Goal: Task Accomplishment & Management: Complete application form

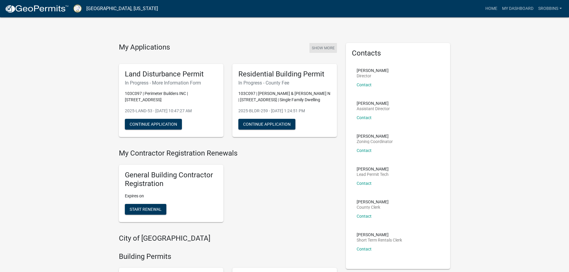
click at [323, 46] on button "Show More" at bounding box center [322, 48] width 27 height 10
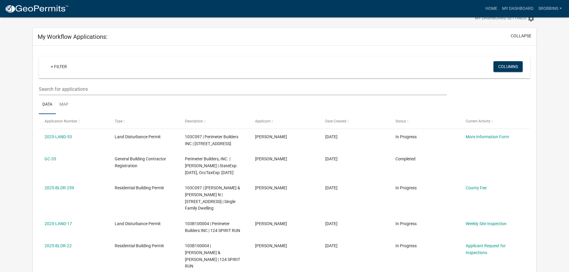
scroll to position [30, 0]
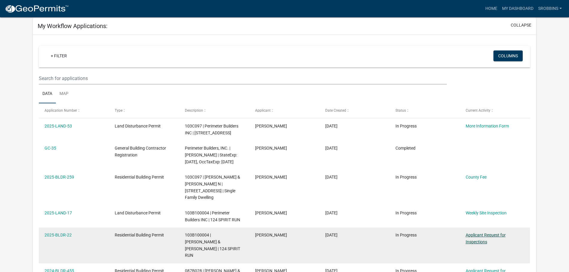
click at [476, 236] on link "Applicant Request for Inspections" at bounding box center [485, 239] width 40 height 12
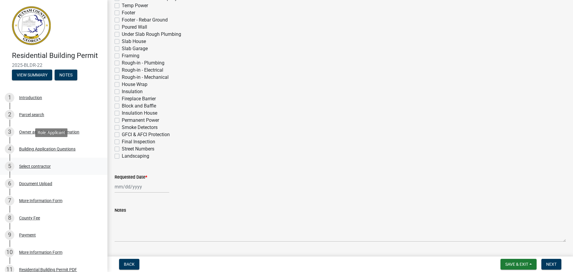
scroll to position [113, 0]
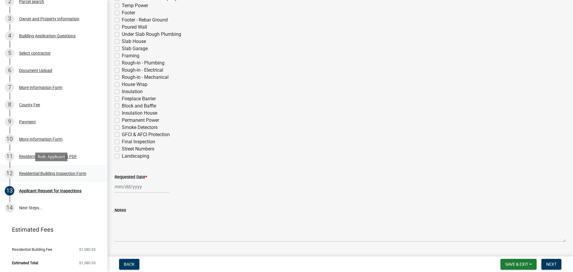
click at [54, 174] on div "Residential Building Inspection Form" at bounding box center [52, 173] width 67 height 4
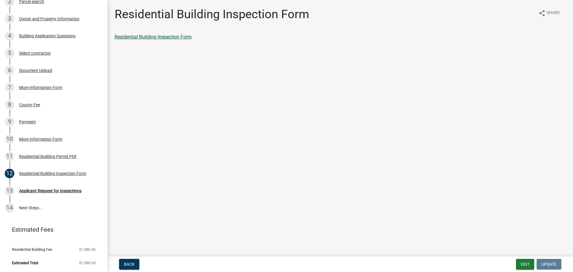
click at [176, 36] on link "Residential Building Inspection Form" at bounding box center [153, 37] width 77 height 6
click at [123, 260] on button "Back" at bounding box center [129, 264] width 20 height 11
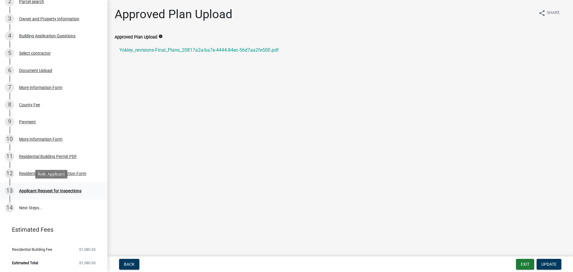
click at [39, 192] on div "Applicant Request for Inspections" at bounding box center [50, 191] width 62 height 4
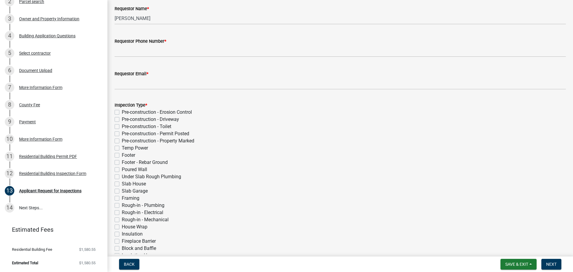
scroll to position [90, 0]
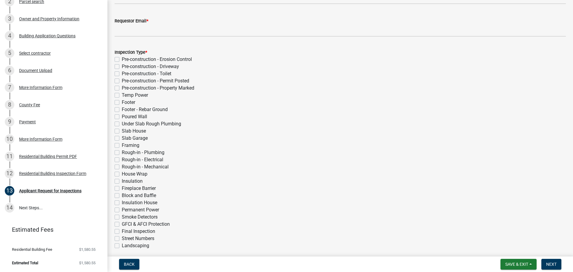
click at [122, 153] on label "Rough-in - Plumbing" at bounding box center [143, 152] width 43 height 7
click at [122, 153] on input "Rough-in - Plumbing" at bounding box center [124, 151] width 4 height 4
checkbox input "true"
checkbox input "false"
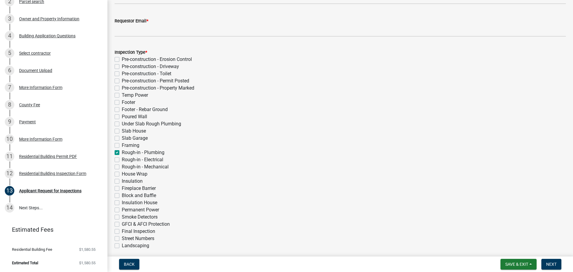
checkbox input "false"
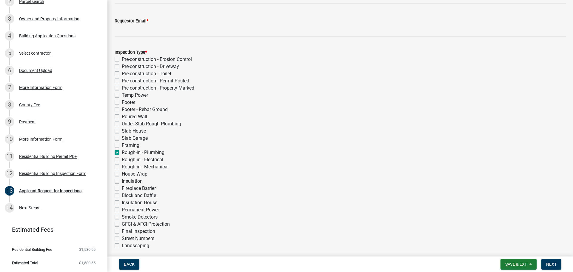
checkbox input "false"
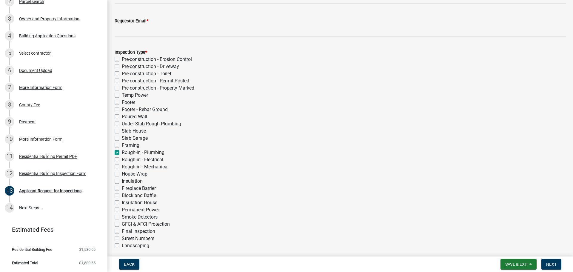
checkbox input "false"
checkbox input "true"
checkbox input "false"
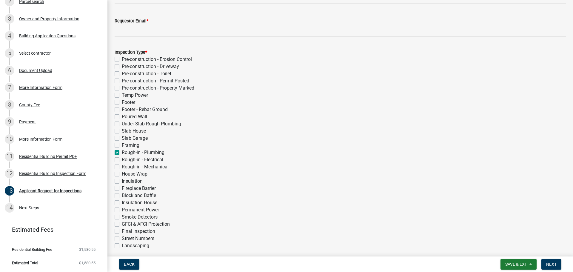
checkbox input "false"
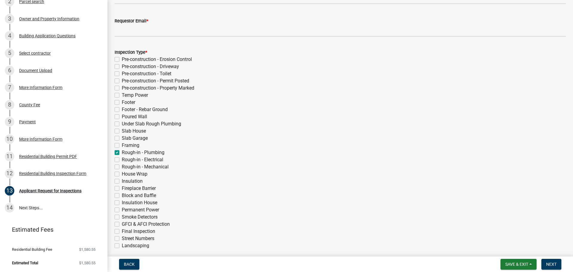
checkbox input "false"
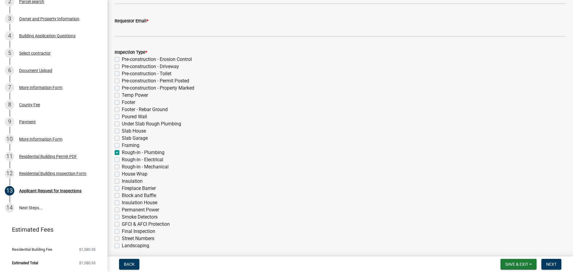
click at [120, 162] on div "Rough-in - Electrical" at bounding box center [340, 159] width 451 height 7
click at [122, 162] on label "Rough-in - Electrical" at bounding box center [142, 159] width 41 height 7
click at [122, 160] on input "Rough-in - Electrical" at bounding box center [124, 158] width 4 height 4
checkbox input "true"
checkbox input "false"
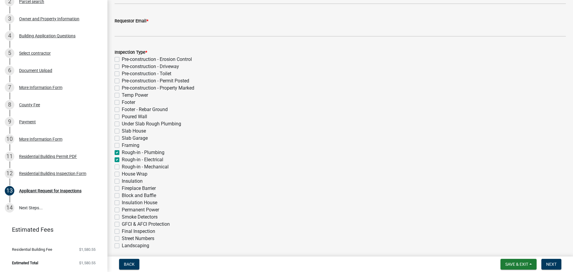
checkbox input "false"
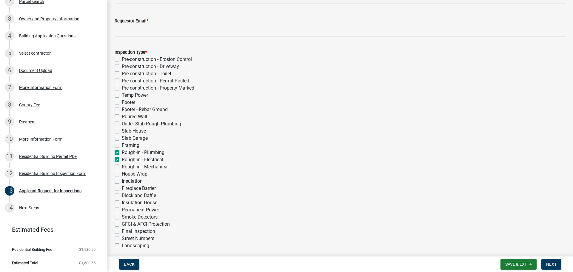
checkbox input "false"
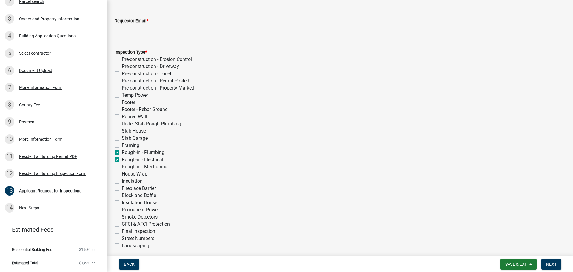
checkbox input "false"
checkbox input "true"
checkbox input "false"
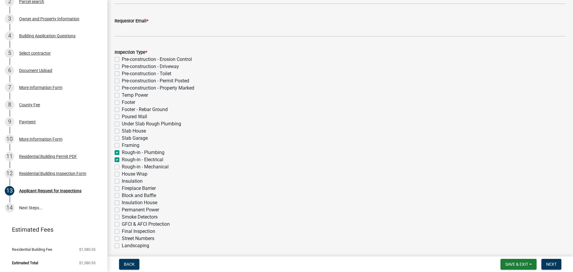
checkbox input "false"
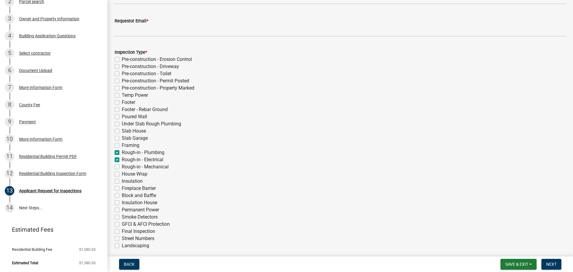
checkbox input "false"
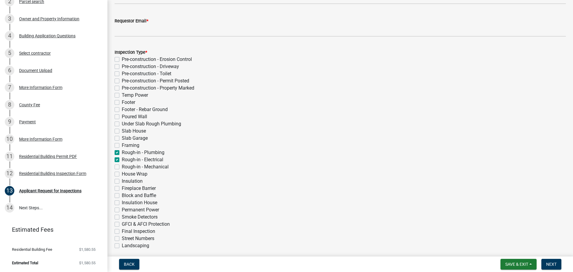
checkbox input "false"
click at [122, 168] on label "Rough-in - Mechanical" at bounding box center [145, 166] width 47 height 7
click at [122, 167] on input "Rough-in - Mechanical" at bounding box center [124, 165] width 4 height 4
checkbox input "true"
checkbox input "false"
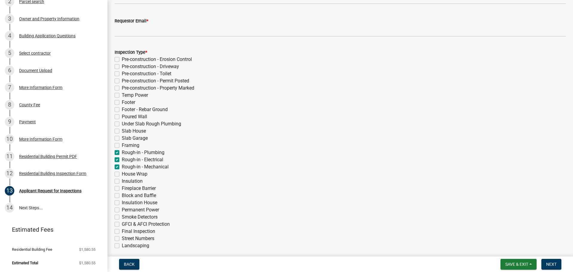
checkbox input "false"
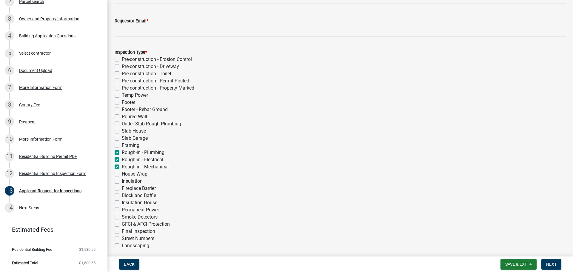
checkbox input "false"
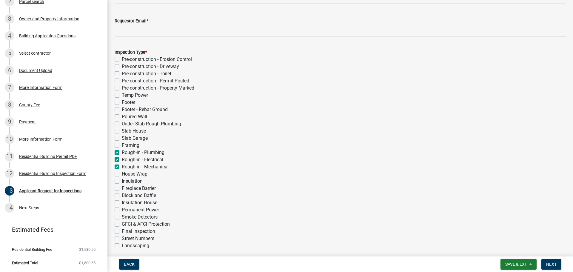
checkbox input "false"
checkbox input "true"
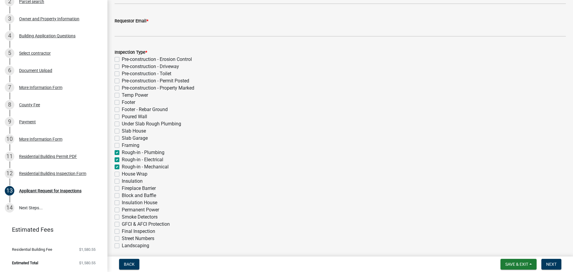
checkbox input "false"
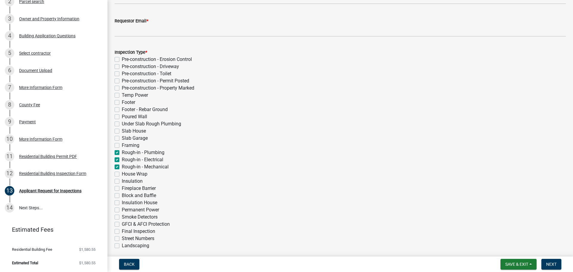
checkbox input "false"
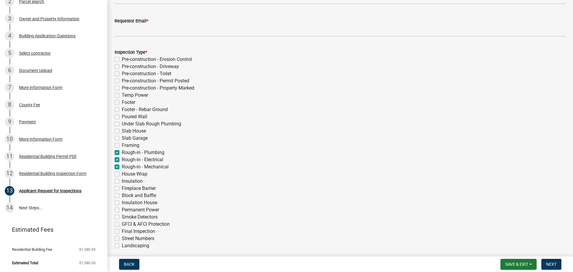
checkbox input "false"
click at [122, 144] on label "Framing" at bounding box center [131, 145] width 18 height 7
click at [122, 144] on input "Framing" at bounding box center [124, 144] width 4 height 4
checkbox input "true"
checkbox input "false"
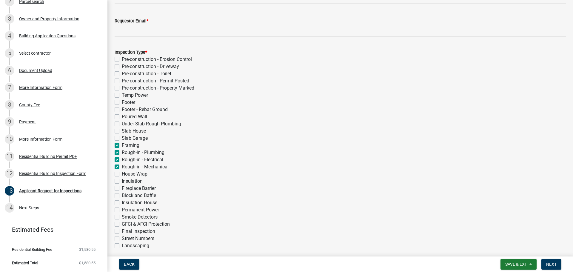
checkbox input "false"
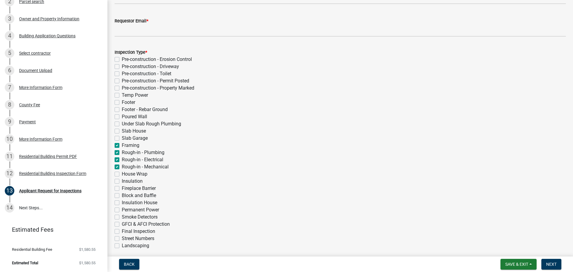
checkbox input "false"
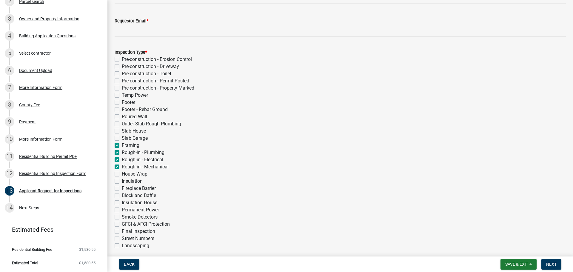
checkbox input "false"
checkbox input "true"
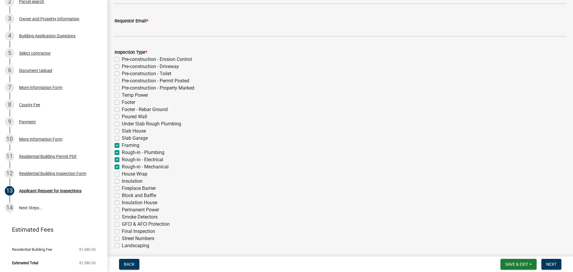
checkbox input "false"
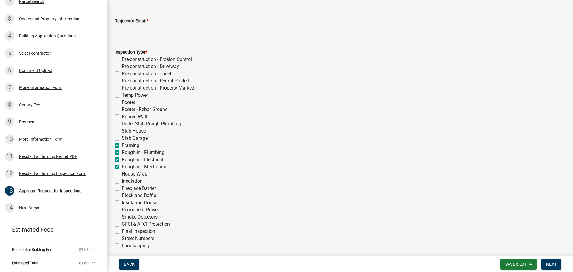
checkbox input "false"
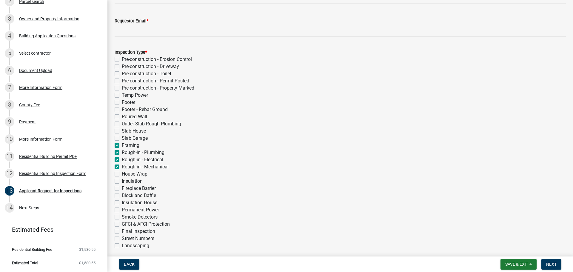
checkbox input "false"
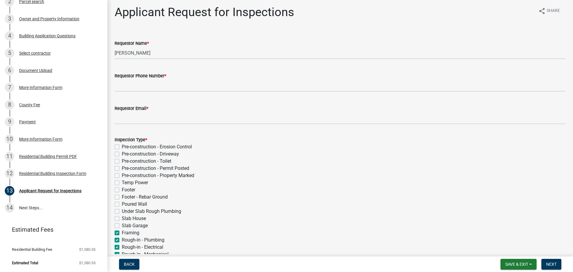
scroll to position [0, 0]
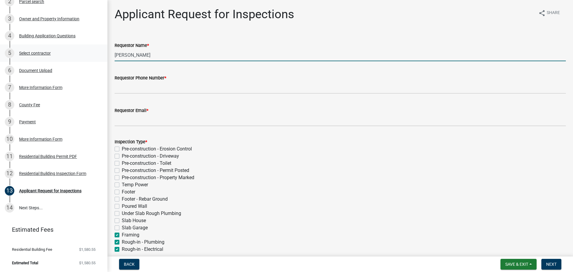
drag, startPoint x: 151, startPoint y: 53, endPoint x: 90, endPoint y: 55, distance: 61.5
click at [90, 55] on div "Residential Building Permit 2025-BLDR-22 View Summary Notes 1 Introduction 2 Pa…" at bounding box center [286, 136] width 573 height 272
type input "[PERSON_NAME]"
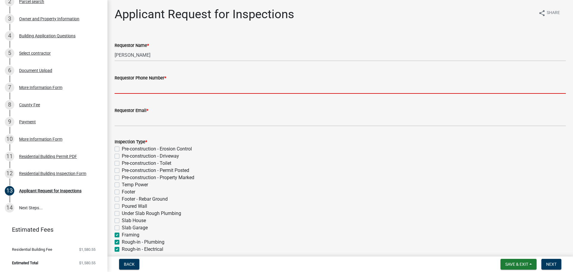
click at [148, 87] on input "Requestor Phone Number *" at bounding box center [340, 88] width 451 height 12
type input "6784099037"
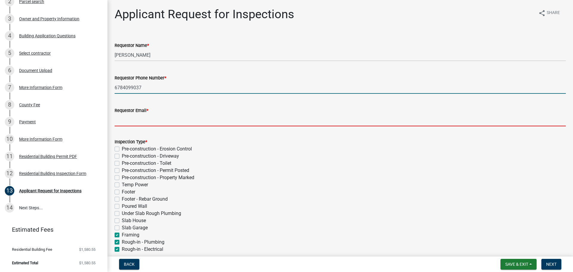
type input "[PERSON_NAME][EMAIL_ADDRESS][DOMAIN_NAME]"
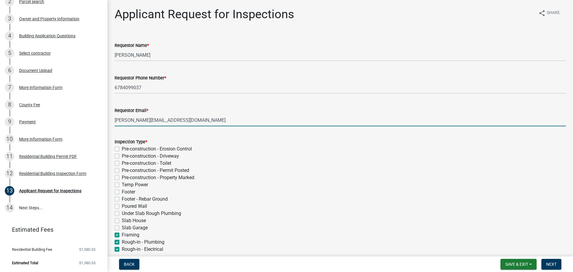
click at [198, 122] on input "[PERSON_NAME][EMAIL_ADDRESS][DOMAIN_NAME]" at bounding box center [340, 120] width 451 height 12
click at [284, 175] on div "Pre-construction - Property Marked" at bounding box center [340, 177] width 451 height 7
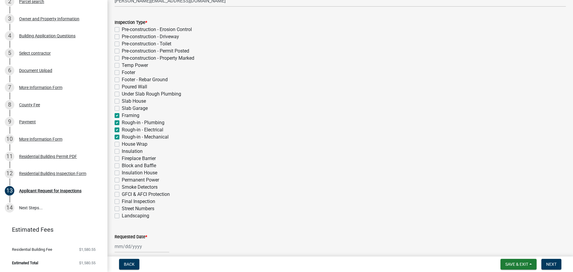
scroll to position [179, 0]
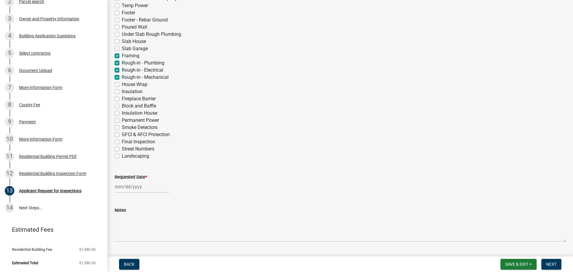
click at [132, 183] on div at bounding box center [142, 187] width 55 height 12
select select "9"
select select "2025"
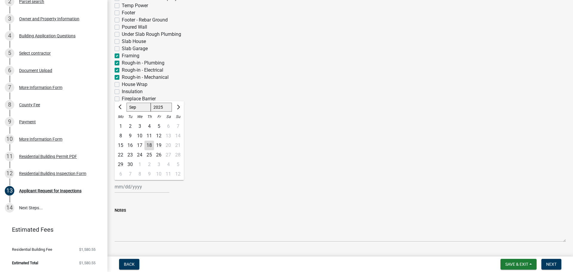
click at [158, 145] on div "19" at bounding box center [159, 146] width 10 height 10
type input "[DATE]"
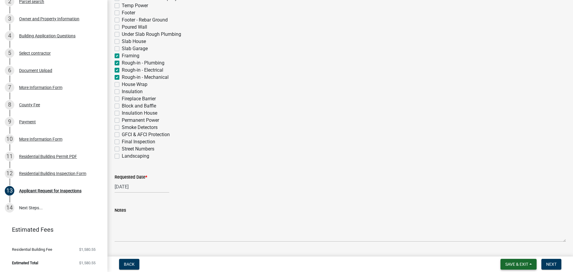
click at [519, 265] on span "Save & Exit" at bounding box center [516, 264] width 23 height 5
click at [511, 247] on button "Save & Exit" at bounding box center [513, 249] width 48 height 14
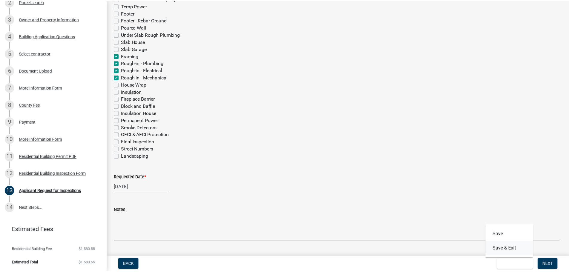
scroll to position [0, 0]
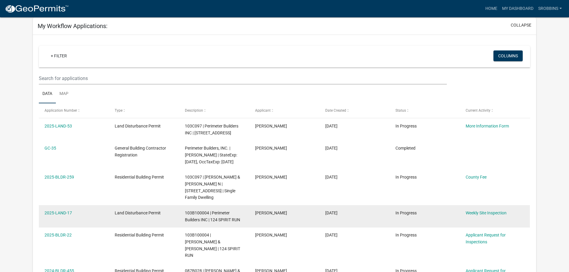
scroll to position [60, 0]
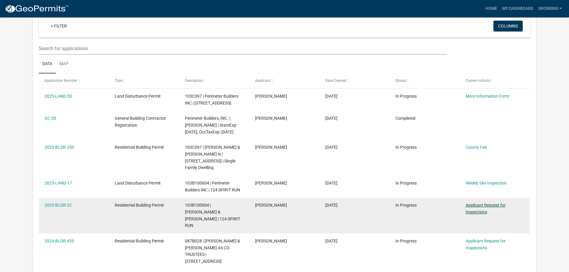
click at [479, 210] on link "Applicant Request for Inspections" at bounding box center [485, 209] width 40 height 12
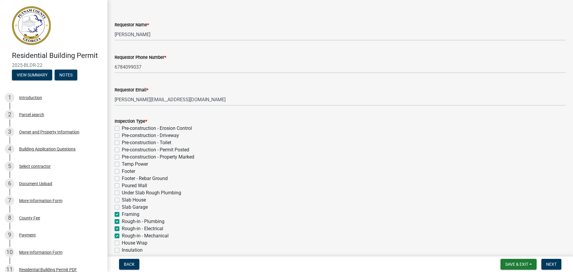
scroll to position [119, 0]
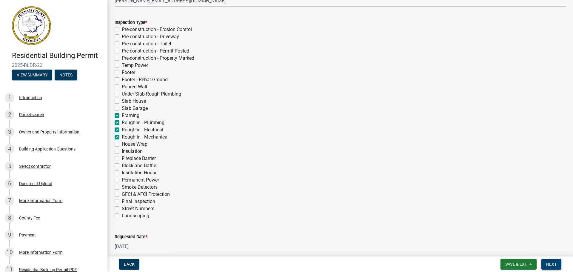
click at [550, 264] on span "Next" at bounding box center [551, 264] width 10 height 5
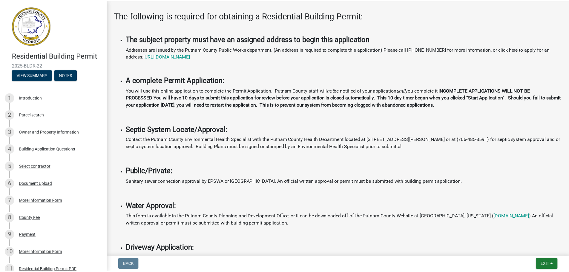
scroll to position [179, 0]
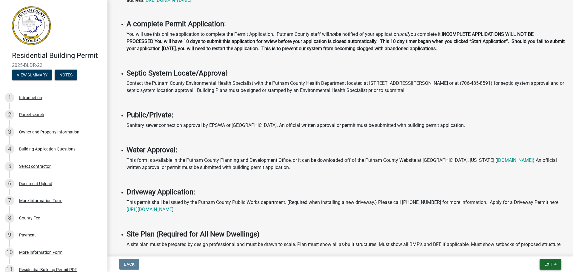
click at [543, 262] on button "Exit" at bounding box center [551, 264] width 22 height 11
click at [529, 252] on button "Save & Exit" at bounding box center [538, 249] width 48 height 14
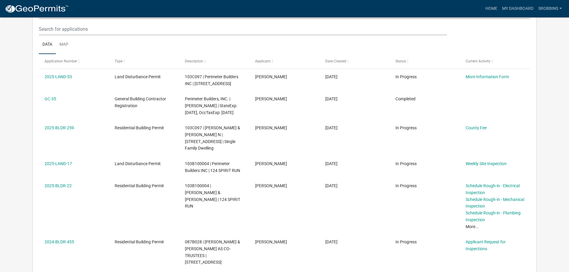
scroll to position [79, 0]
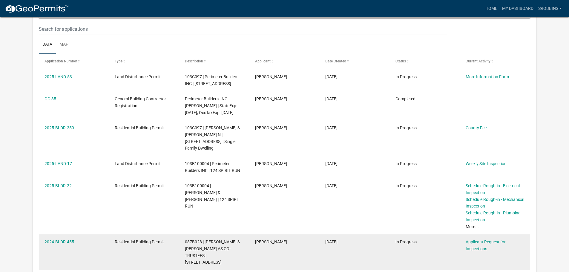
click at [296, 251] on datatable-body-cell "[PERSON_NAME]" at bounding box center [284, 252] width 70 height 36
